Goal: Information Seeking & Learning: Learn about a topic

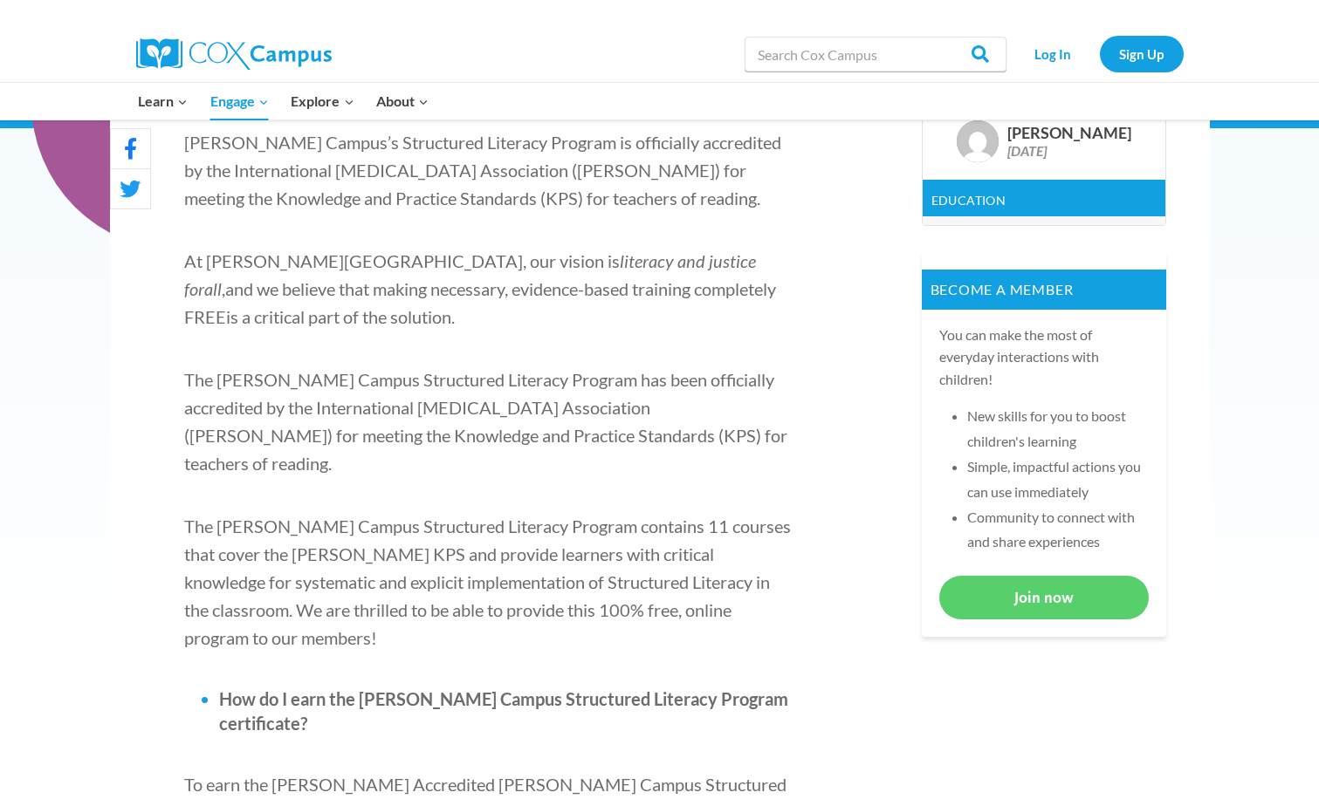
scroll to position [637, 0]
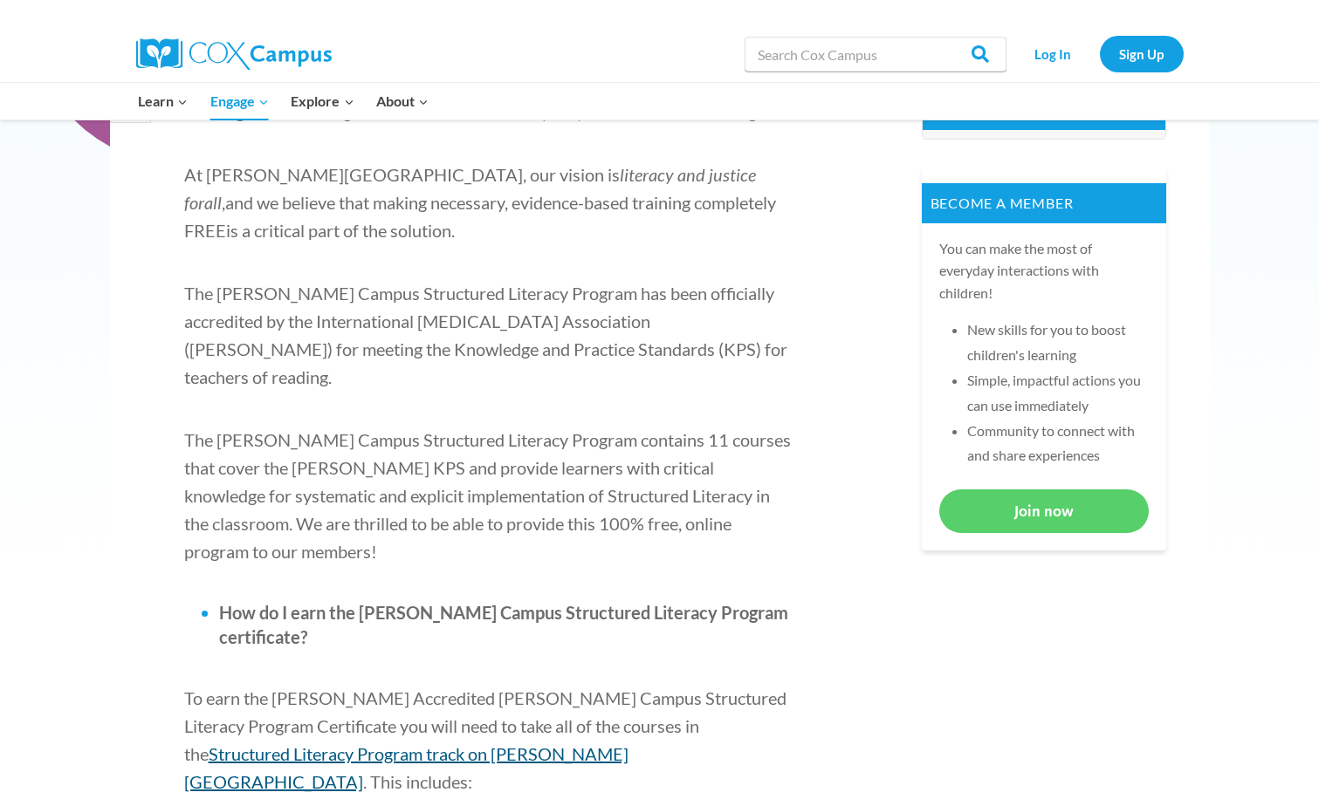
click at [605, 744] on span "Structured Literacy Program track on Cox Campus" at bounding box center [406, 768] width 444 height 49
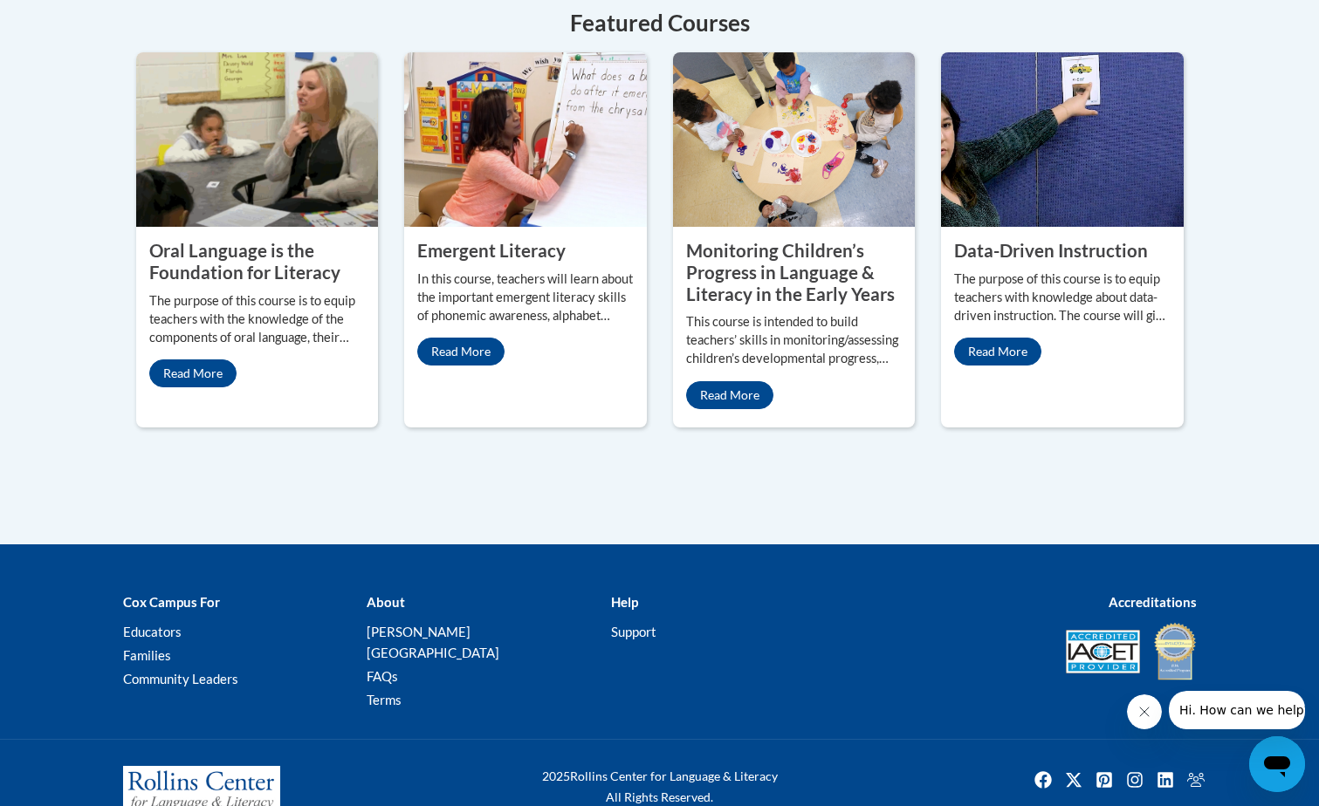
scroll to position [881, 0]
